Goal: Information Seeking & Learning: Learn about a topic

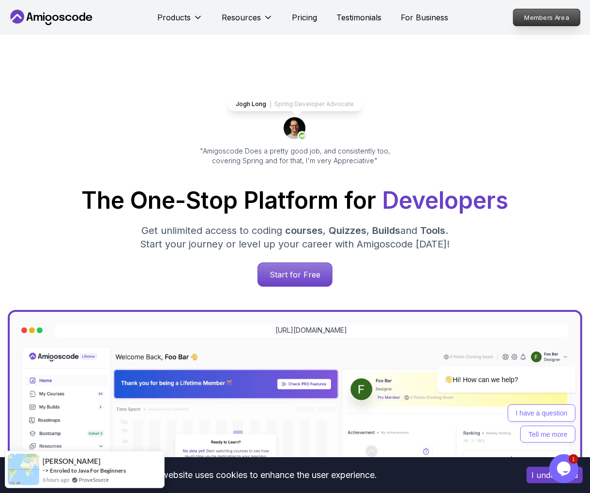
click at [544, 19] on p "Members Area" at bounding box center [546, 17] width 67 height 16
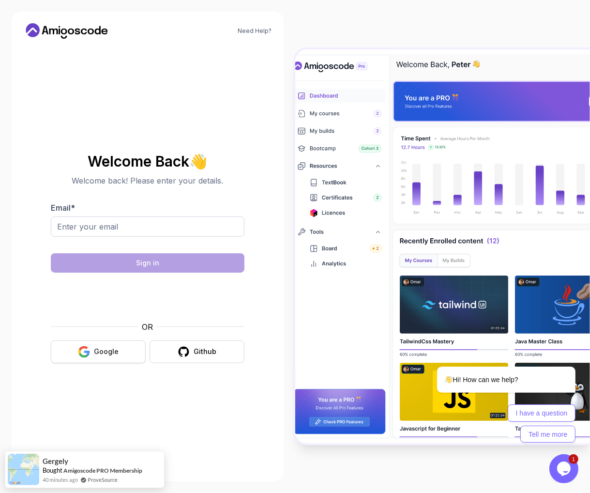
click at [104, 354] on div "Google" at bounding box center [106, 352] width 25 height 10
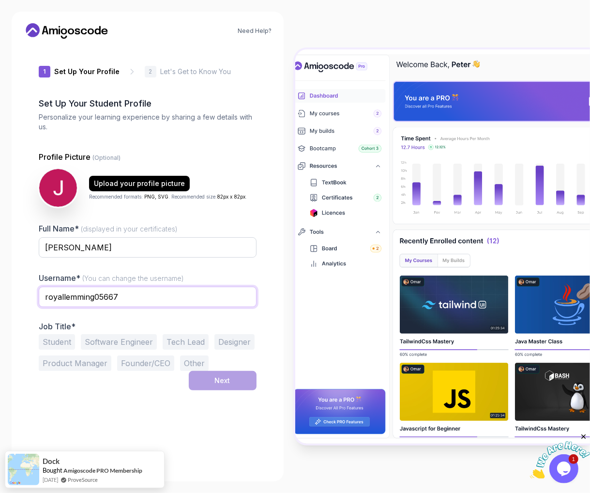
drag, startPoint x: 145, startPoint y: 297, endPoint x: 27, endPoint y: 291, distance: 117.8
click at [39, 291] on input "royallemming05667" at bounding box center [148, 297] width 218 height 20
type input "TeraPico"
click at [114, 342] on button "Software Engineer" at bounding box center [119, 341] width 76 height 15
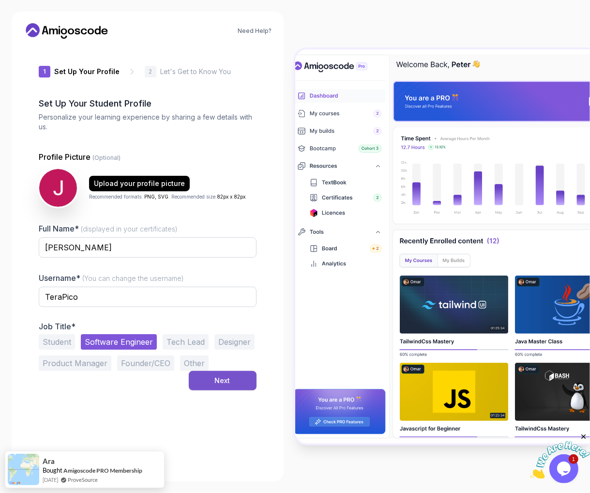
click at [220, 382] on div "Next" at bounding box center [222, 381] width 15 height 10
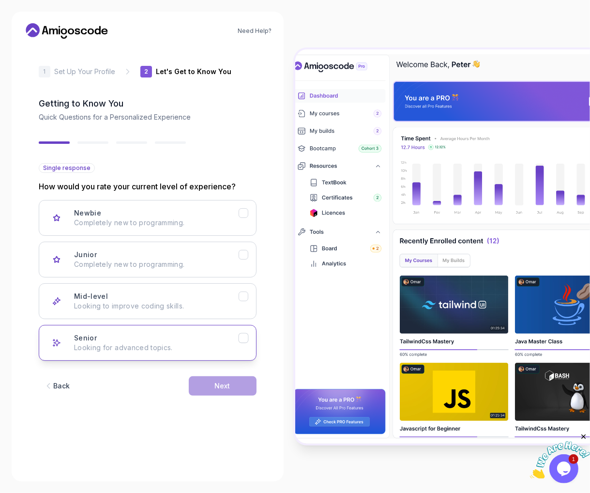
click at [105, 336] on div "Senior Looking for advanced topics." at bounding box center [156, 342] width 165 height 19
click at [200, 390] on button "Next" at bounding box center [223, 385] width 68 height 19
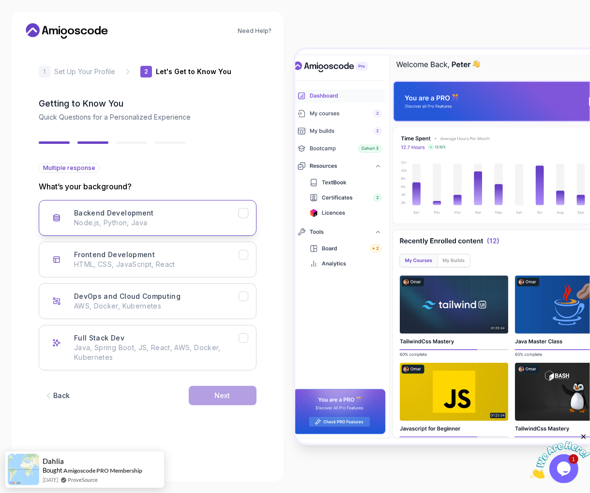
click at [244, 216] on icon "Backend Development" at bounding box center [243, 213] width 9 height 9
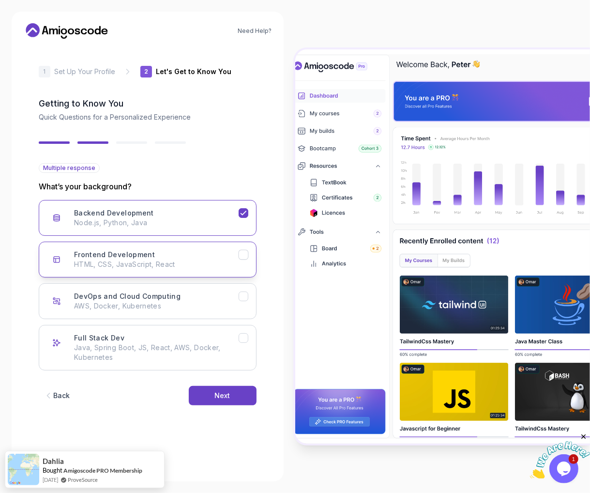
click at [244, 257] on icon "Frontend Development" at bounding box center [243, 254] width 9 height 9
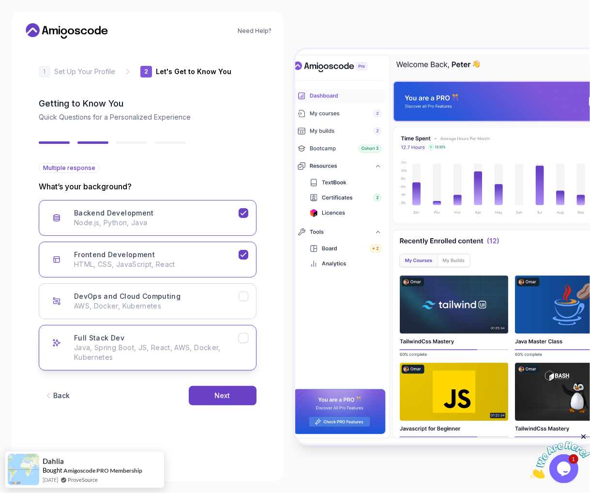
click at [245, 339] on icon "Full Stack Dev" at bounding box center [243, 337] width 9 height 9
click at [226, 391] on div "Next" at bounding box center [222, 396] width 15 height 10
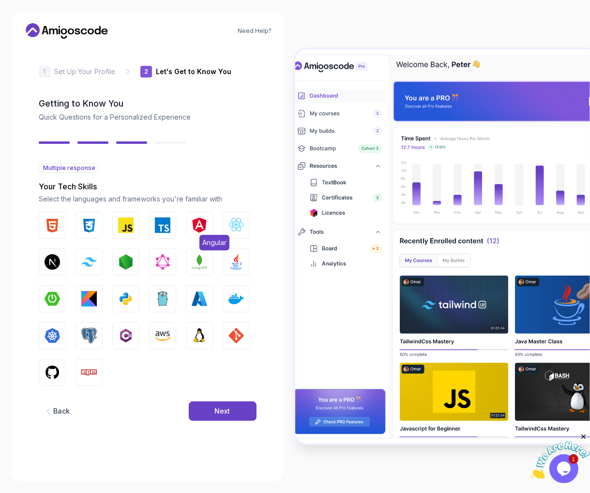
click at [197, 221] on img "button" at bounding box center [199, 224] width 15 height 15
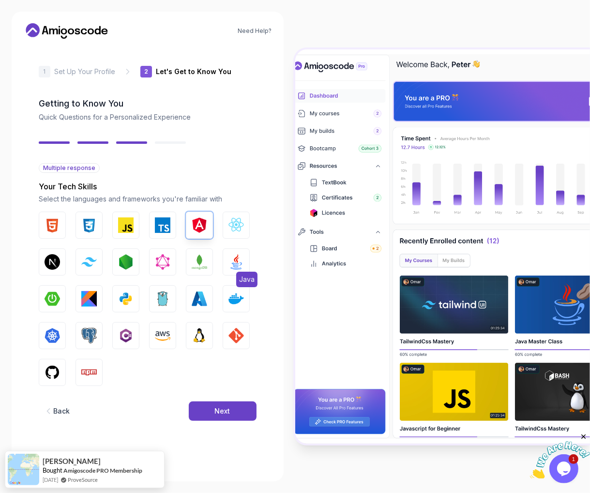
click at [235, 256] on img "button" at bounding box center [235, 261] width 15 height 15
click at [125, 218] on img "button" at bounding box center [125, 224] width 15 height 15
click at [172, 222] on button "TypeScript" at bounding box center [162, 224] width 27 height 27
click at [243, 222] on img "button" at bounding box center [235, 224] width 15 height 15
click at [230, 332] on img "button" at bounding box center [235, 335] width 15 height 15
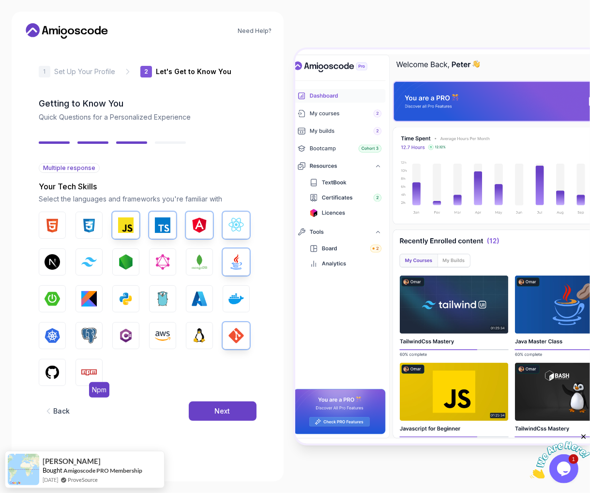
click at [90, 372] on img "button" at bounding box center [88, 371] width 15 height 15
click at [48, 372] on img "button" at bounding box center [52, 371] width 15 height 15
click at [90, 334] on img "button" at bounding box center [88, 335] width 15 height 15
click at [56, 222] on img "button" at bounding box center [52, 224] width 15 height 15
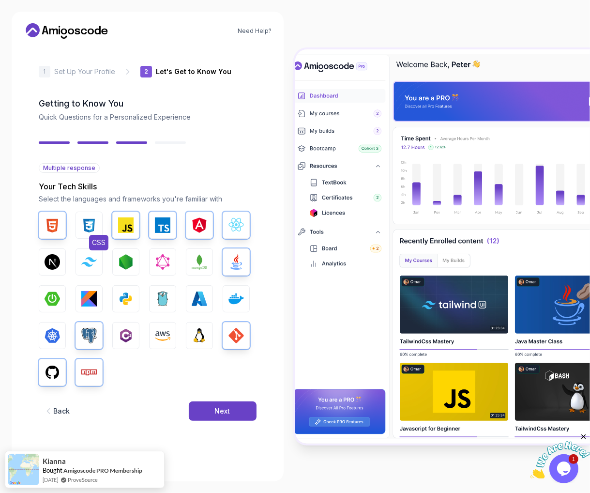
click at [92, 222] on img "button" at bounding box center [88, 224] width 15 height 15
click at [237, 409] on button "Next" at bounding box center [223, 410] width 68 height 19
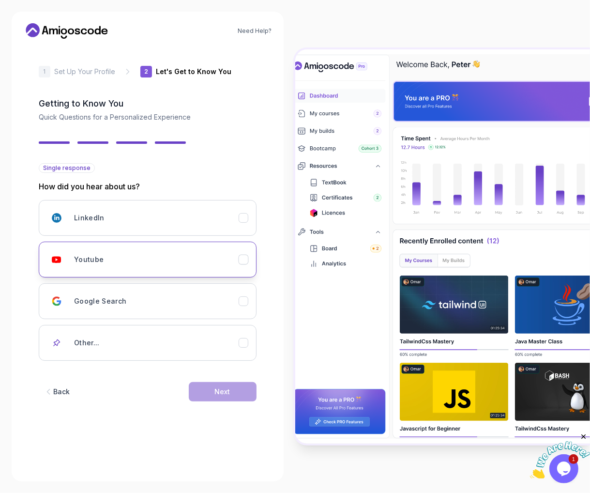
click at [244, 265] on button "Youtube" at bounding box center [148, 259] width 218 height 36
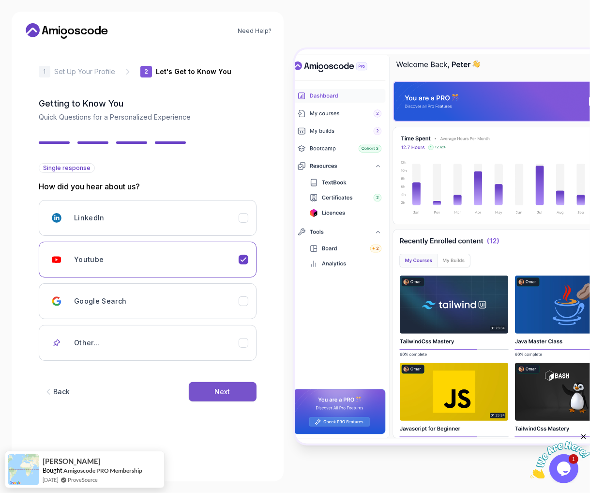
click at [230, 386] on button "Next" at bounding box center [223, 391] width 68 height 19
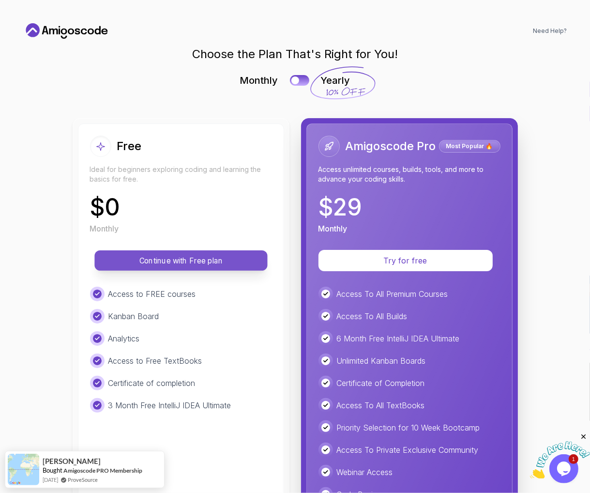
click at [172, 264] on p "Continue with Free plan" at bounding box center [181, 260] width 151 height 11
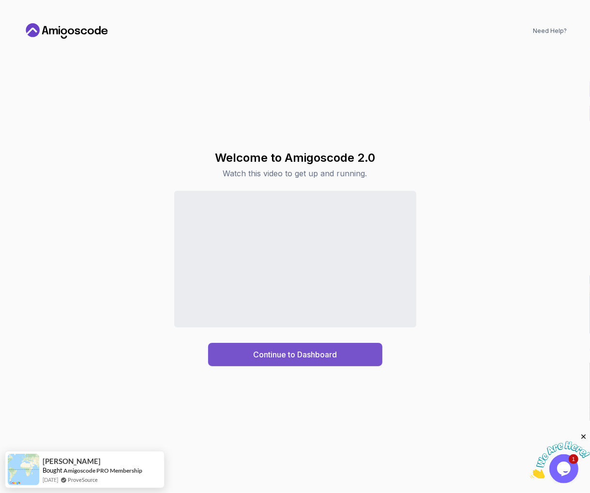
click at [297, 347] on button "Continue to Dashboard" at bounding box center [295, 354] width 174 height 23
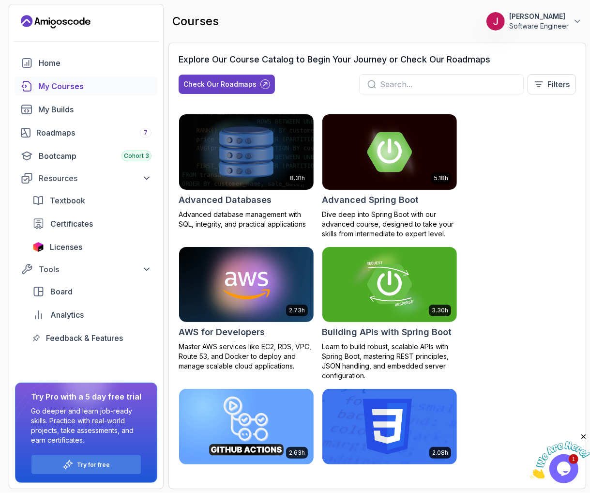
click at [79, 87] on div "My Courses" at bounding box center [94, 86] width 113 height 12
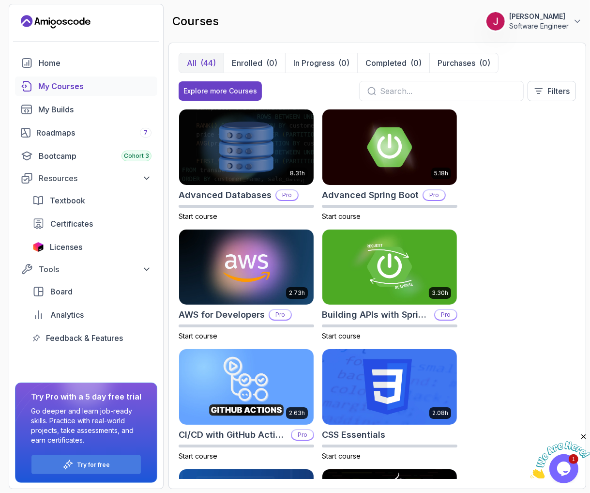
click at [471, 87] on input "text" at bounding box center [448, 91] width 136 height 12
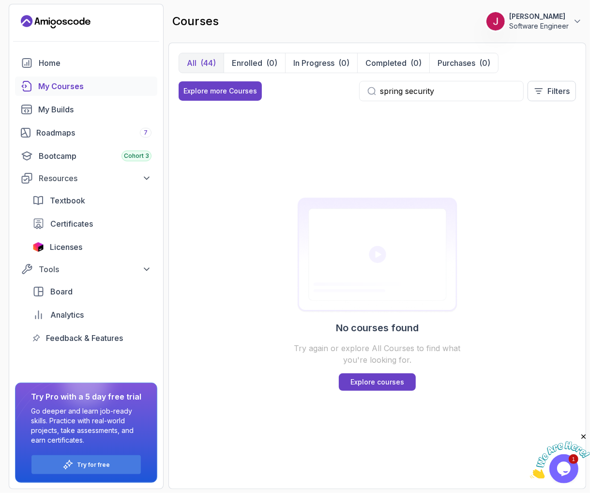
type input "spring security"
click at [558, 25] on p "Software Engineer" at bounding box center [539, 26] width 60 height 10
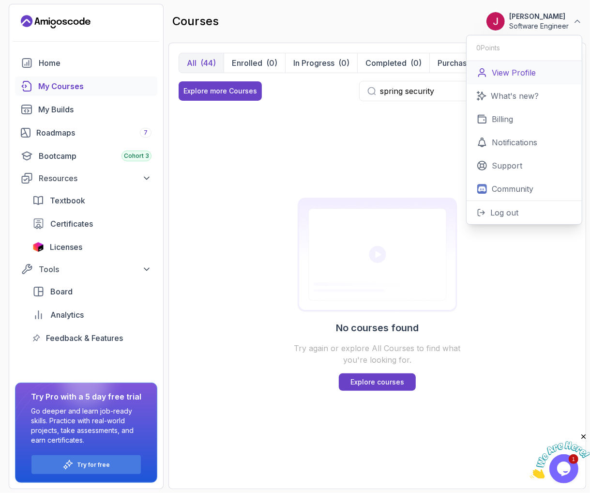
click at [516, 74] on p "View Profile" at bounding box center [514, 73] width 44 height 12
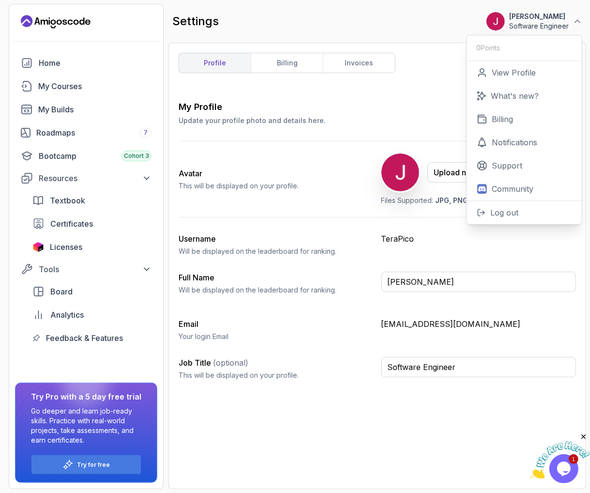
click at [346, 427] on div "My Profile Update your profile photo and details here. Save Avatar This will be…" at bounding box center [377, 289] width 397 height 378
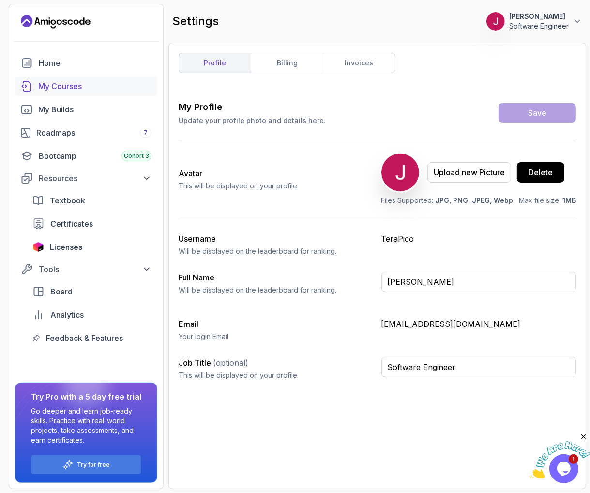
click at [70, 84] on div "My Courses" at bounding box center [94, 86] width 113 height 12
